Goal: Task Accomplishment & Management: Manage account settings

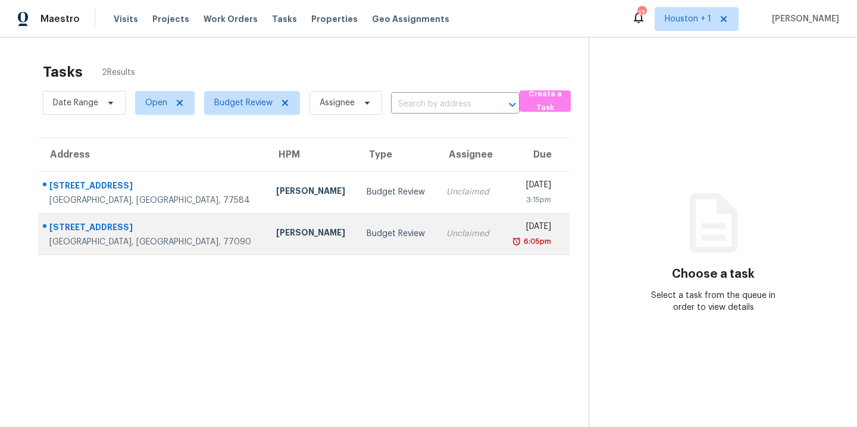
click at [367, 231] on div "Budget Review" at bounding box center [397, 234] width 61 height 12
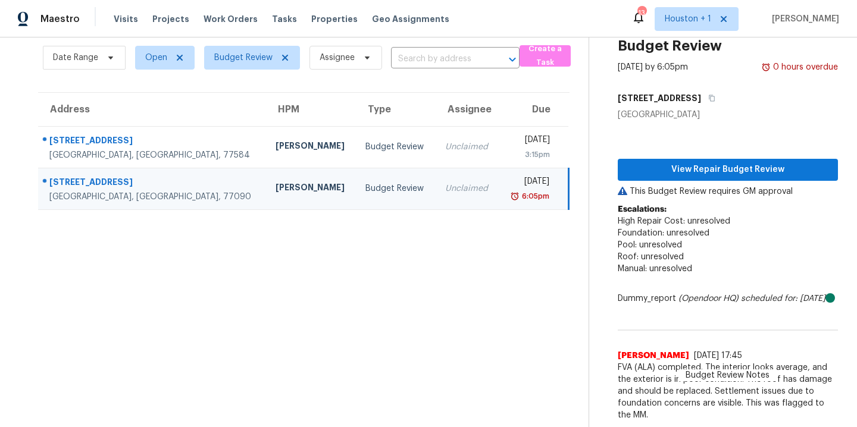
scroll to position [66, 0]
click at [700, 162] on span "View Repair Budget Review" at bounding box center [727, 169] width 201 height 15
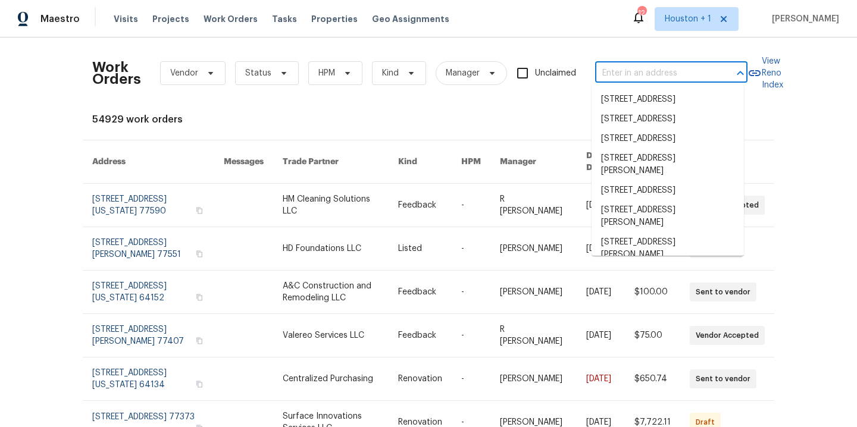
click at [664, 67] on input "text" at bounding box center [654, 73] width 119 height 18
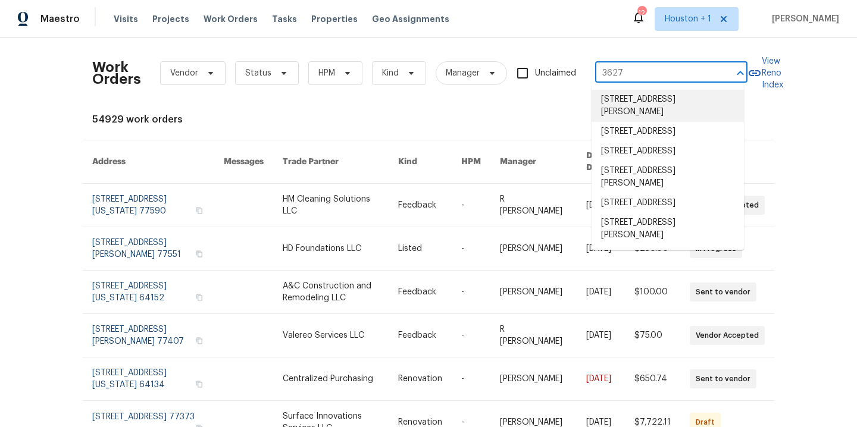
type input "3627 b"
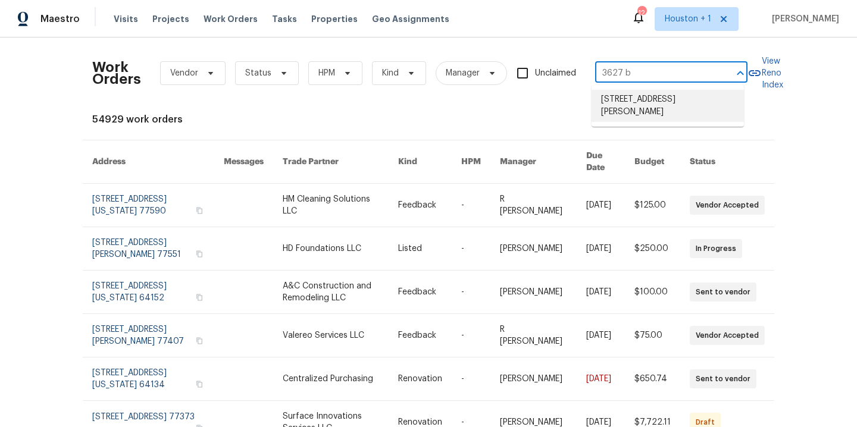
click at [664, 105] on li "3627 Bartlett Way Dr, Pearland, TX 77581" at bounding box center [667, 106] width 152 height 32
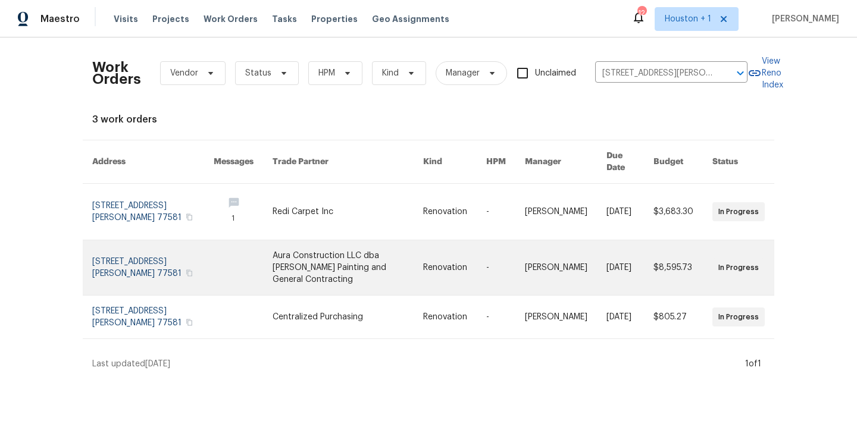
click at [281, 257] on link at bounding box center [348, 267] width 150 height 55
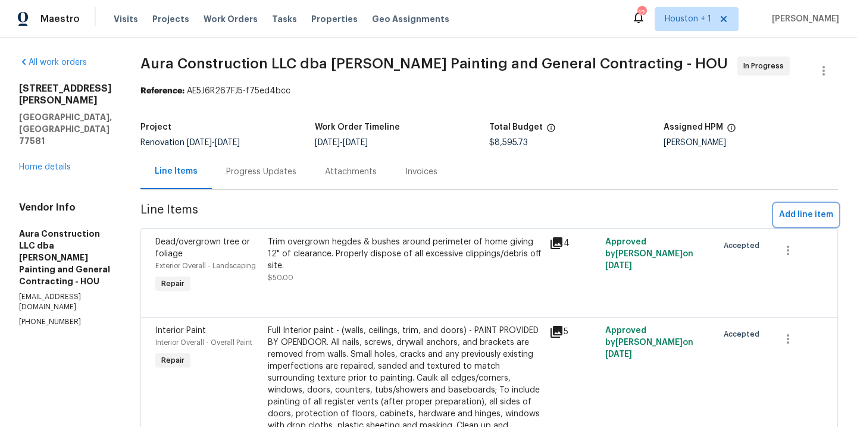
click at [811, 217] on span "Add line item" at bounding box center [806, 215] width 54 height 15
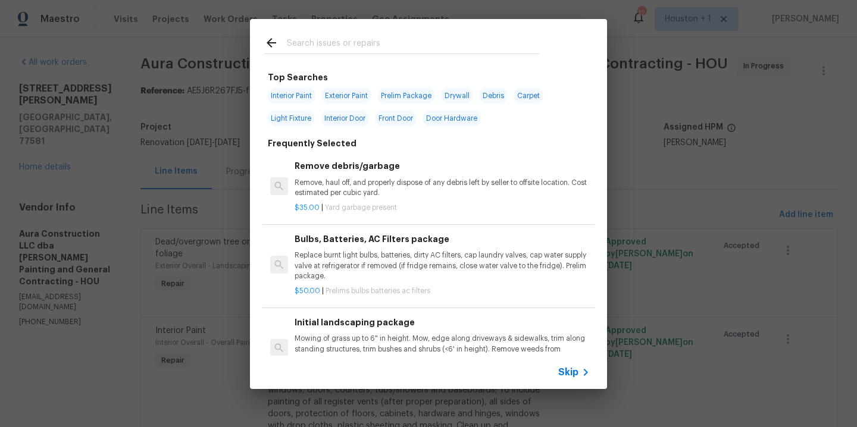
click at [349, 36] on input "text" at bounding box center [413, 45] width 252 height 18
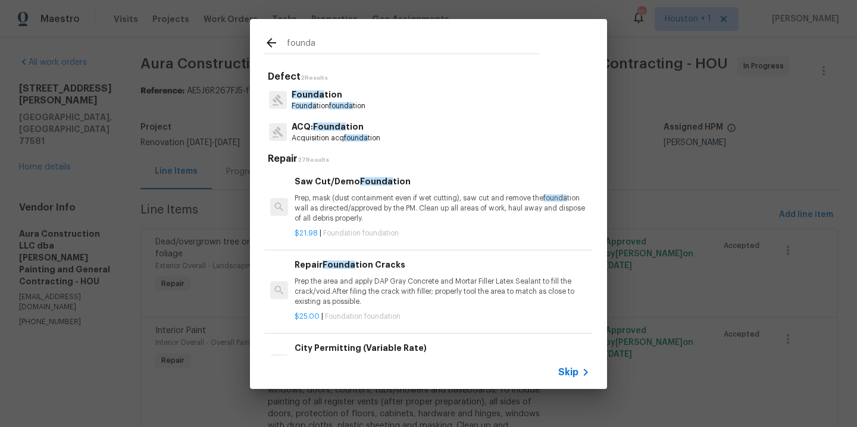
type input "founda"
click at [337, 130] on span "Founda" at bounding box center [329, 127] width 33 height 8
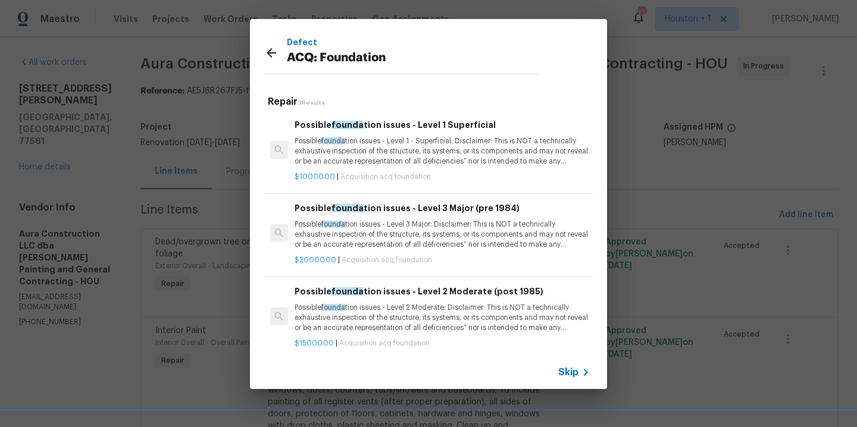
click at [444, 158] on p "Possible founda tion issues - Level 1 - Superficial. Disclaimer: This is NOT a …" at bounding box center [442, 151] width 295 height 30
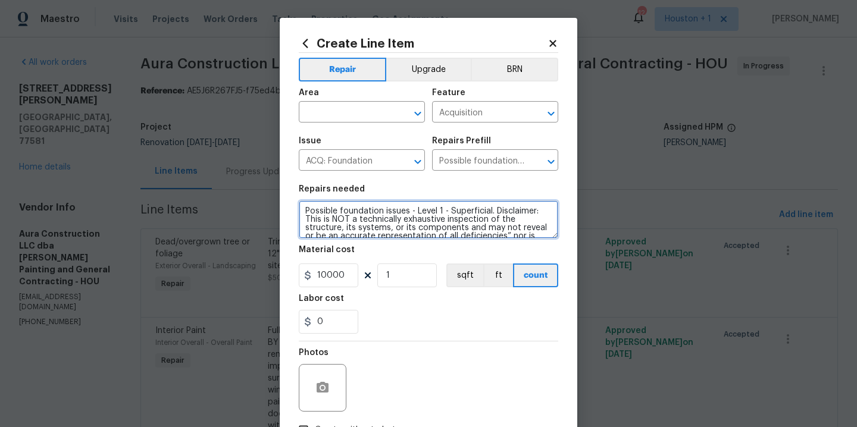
click at [491, 235] on textarea "Possible foundation issues - Level 1 - Superficial. Disclaimer: This is NOT a t…" at bounding box center [428, 220] width 259 height 38
click at [547, 44] on icon at bounding box center [552, 43] width 11 height 11
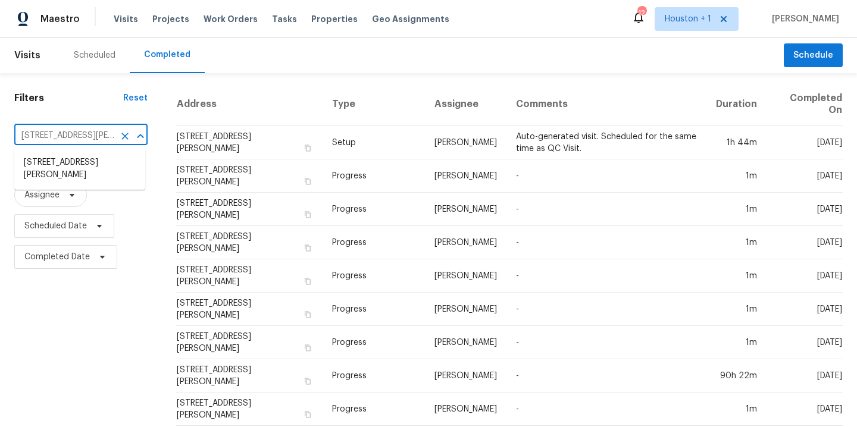
click at [99, 130] on input "4802 Sherman Blvd, Galveston, TX 77551" at bounding box center [64, 136] width 100 height 18
type input "10139 sa"
click at [54, 168] on li "10139 Sagemill Dr, Houston, TX 77089" at bounding box center [79, 163] width 131 height 20
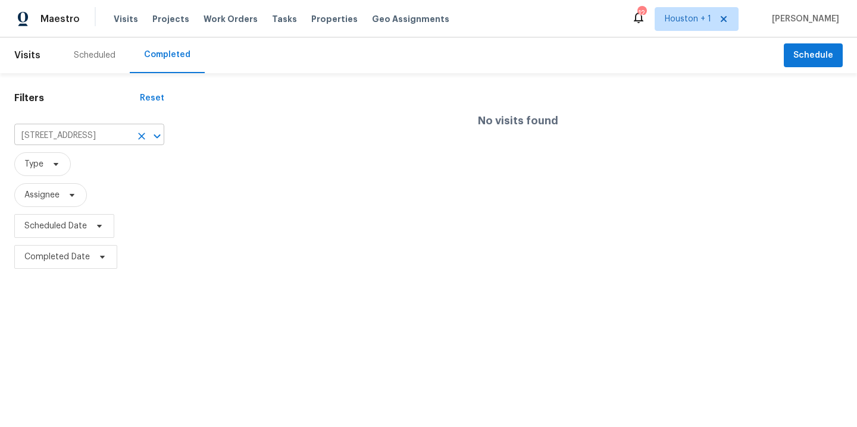
click at [137, 140] on icon "Clear" at bounding box center [142, 136] width 12 height 12
click at [90, 58] on div at bounding box center [428, 213] width 857 height 427
click at [87, 58] on div at bounding box center [428, 213] width 857 height 427
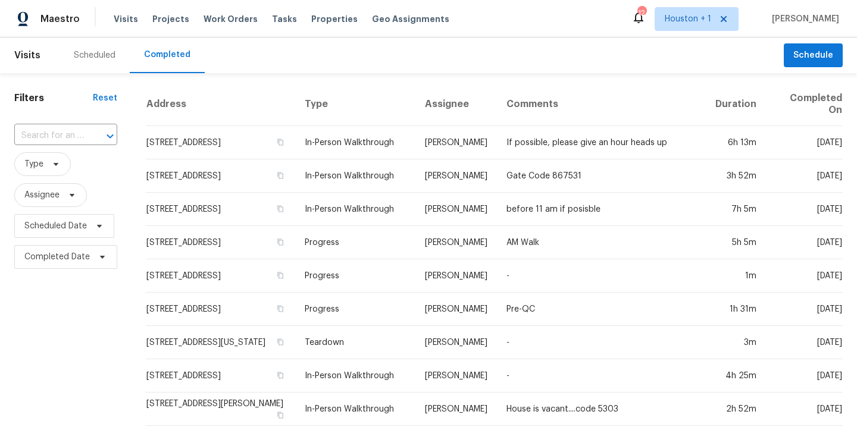
click at [87, 58] on div "Scheduled" at bounding box center [95, 55] width 42 height 12
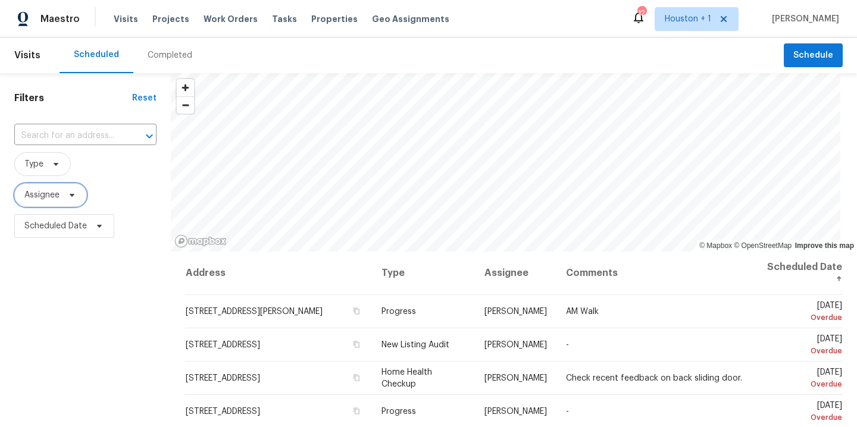
click at [64, 199] on span at bounding box center [70, 195] width 13 height 10
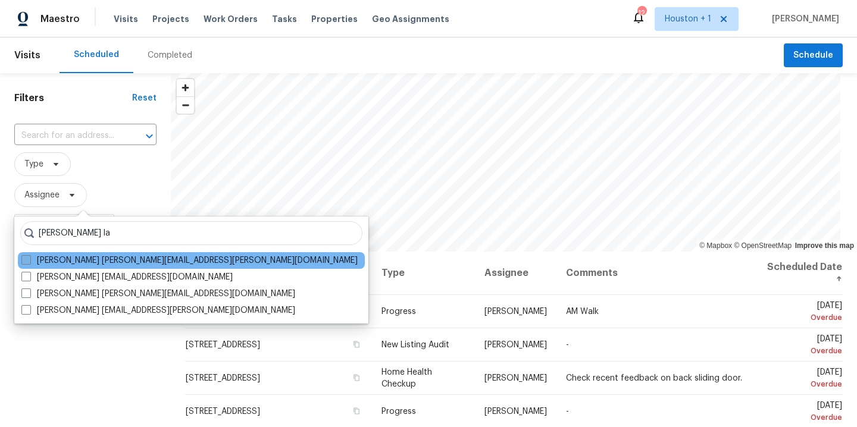
type input "stephen la"
click at [107, 263] on label "Stephen Lacy stephen.lacy@opendoor.com" at bounding box center [189, 261] width 336 height 12
click at [29, 262] on input "Stephen Lacy stephen.lacy@opendoor.com" at bounding box center [25, 259] width 8 height 8
checkbox input "true"
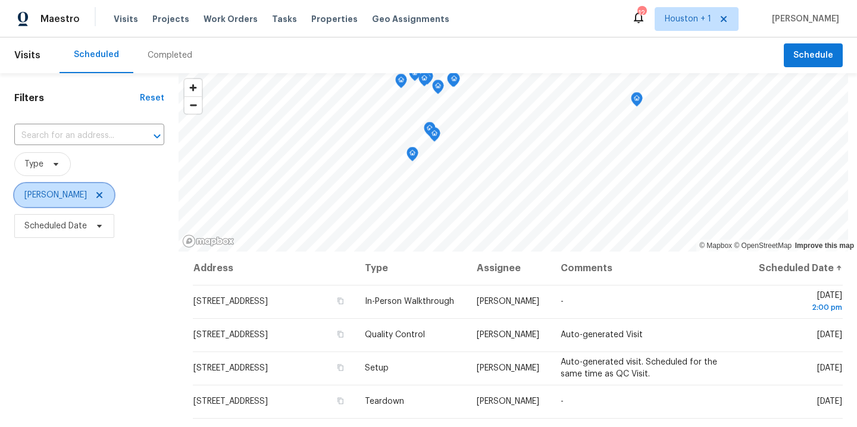
click at [96, 195] on icon at bounding box center [99, 195] width 6 height 6
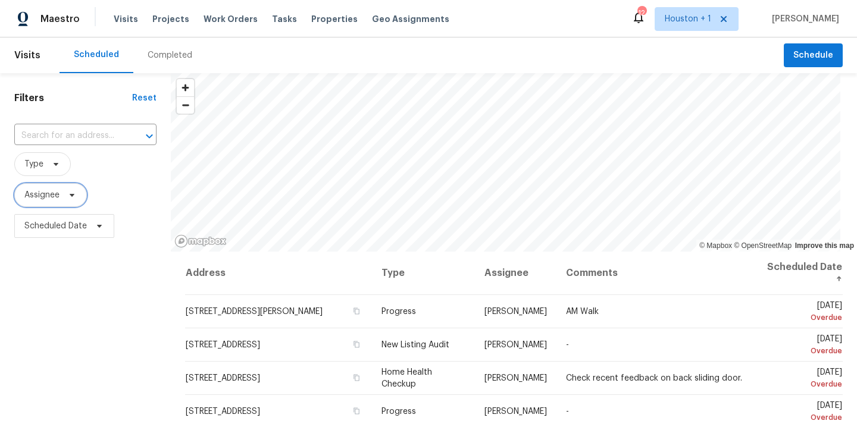
click at [70, 194] on icon at bounding box center [72, 195] width 5 height 3
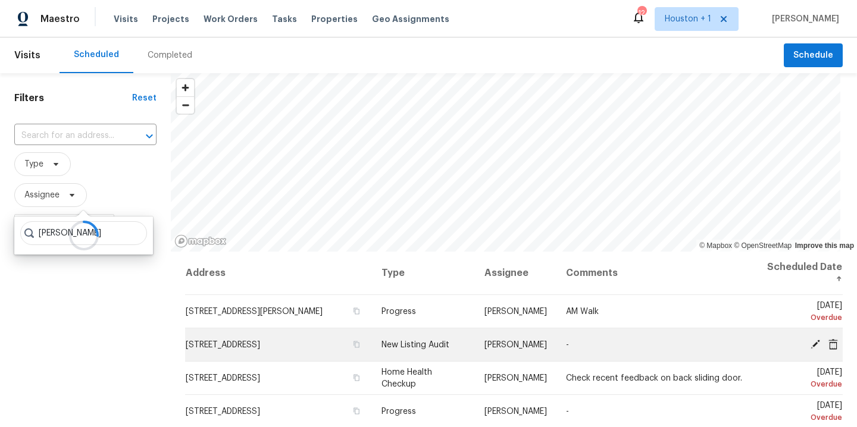
type input "andy taylor"
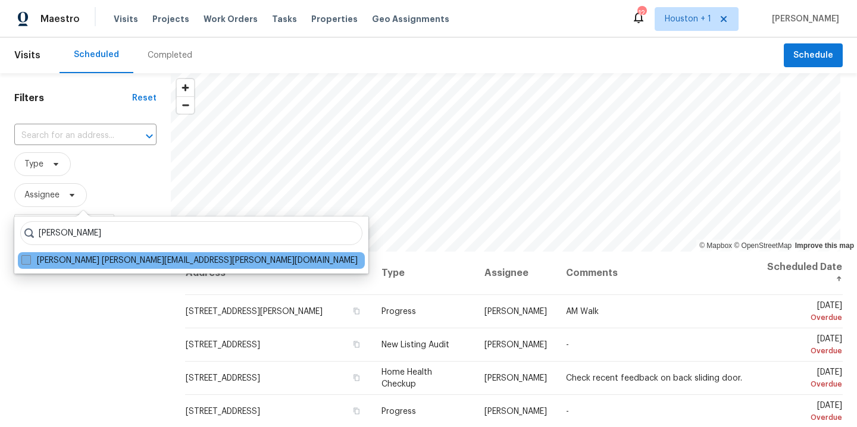
click at [138, 265] on label "Andy Taylor andy.taylor@opendoor.com" at bounding box center [189, 261] width 336 height 12
click at [29, 262] on input "Andy Taylor andy.taylor@opendoor.com" at bounding box center [25, 259] width 8 height 8
checkbox input "true"
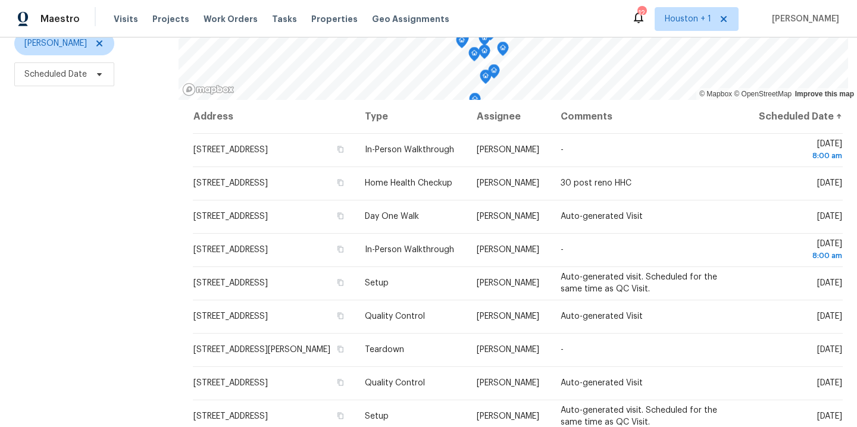
scroll to position [153, 0]
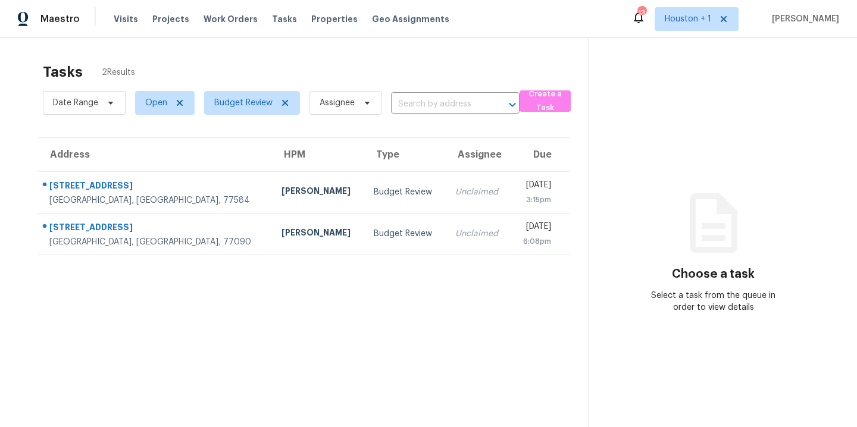
drag, startPoint x: 29, startPoint y: 245, endPoint x: 146, endPoint y: 25, distance: 248.9
click at [29, 244] on div "Address HPM Type Assignee Due [STREET_ADDRESS][PERSON_NAME] [PERSON_NAME] Budge…" at bounding box center [303, 196] width 569 height 118
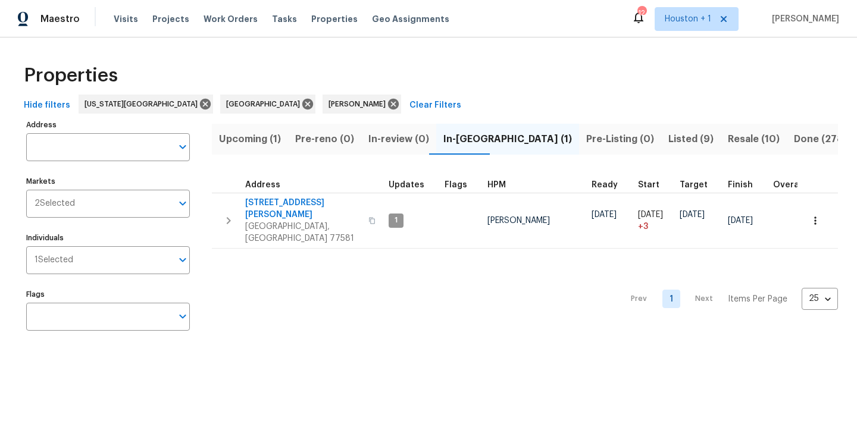
click at [407, 58] on div "Properties" at bounding box center [428, 76] width 819 height 38
click at [344, 86] on div "Properties" at bounding box center [428, 76] width 819 height 38
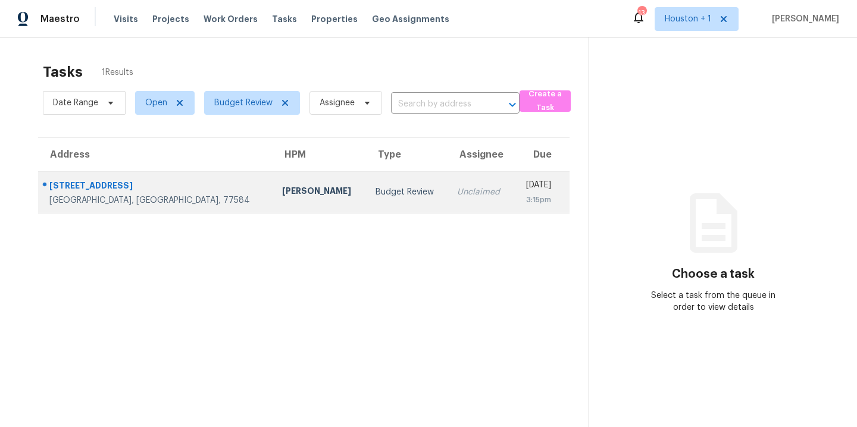
click at [282, 193] on div "[PERSON_NAME]" at bounding box center [319, 192] width 74 height 15
